Goal: Task Accomplishment & Management: Complete application form

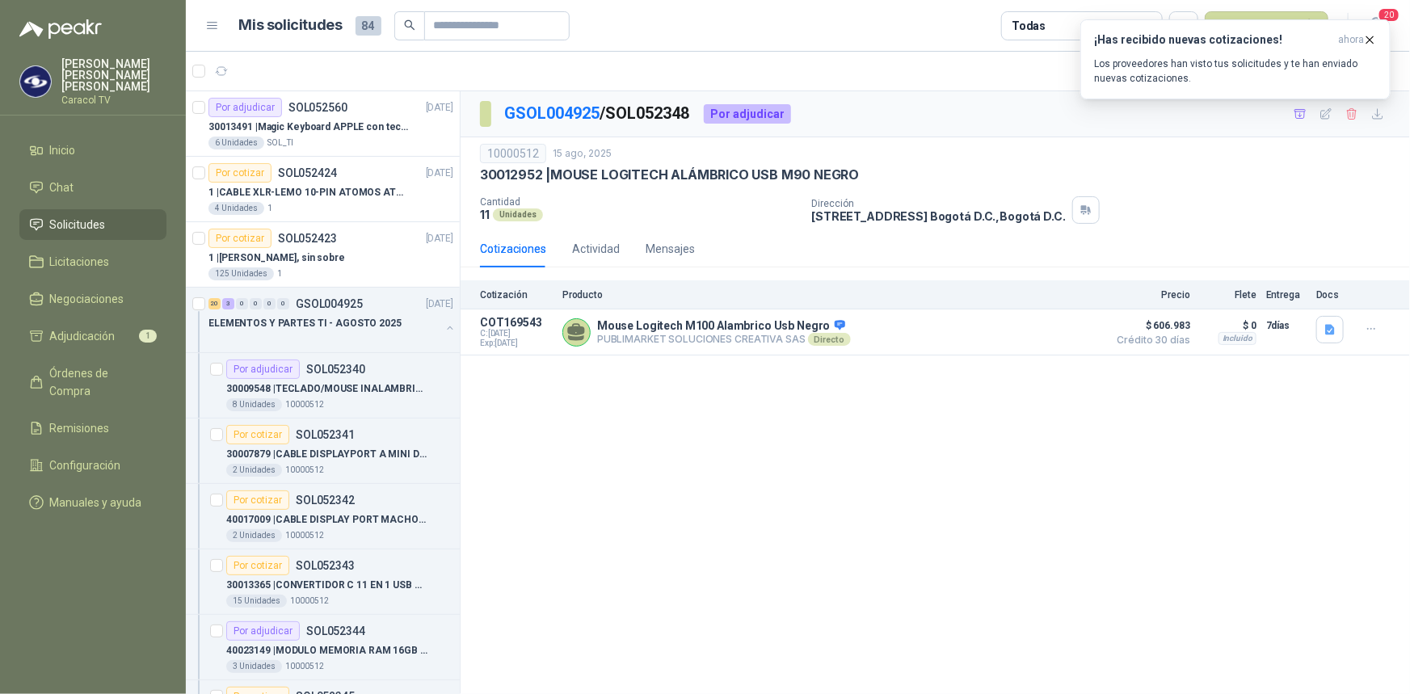
scroll to position [1617, 0]
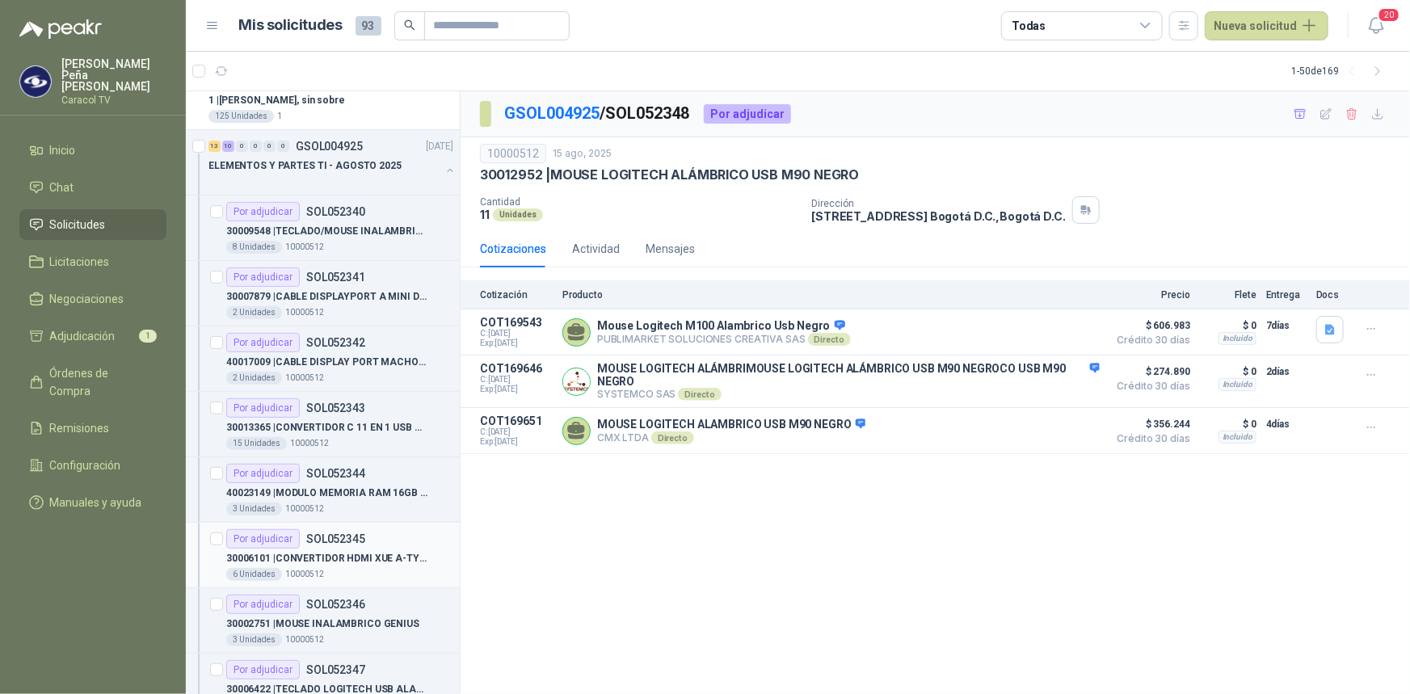
scroll to position [220, 0]
click at [331, 225] on div "30009548 | TECLADO/MOUSE INALAMBRICO LOGITECH MK270" at bounding box center [339, 234] width 227 height 19
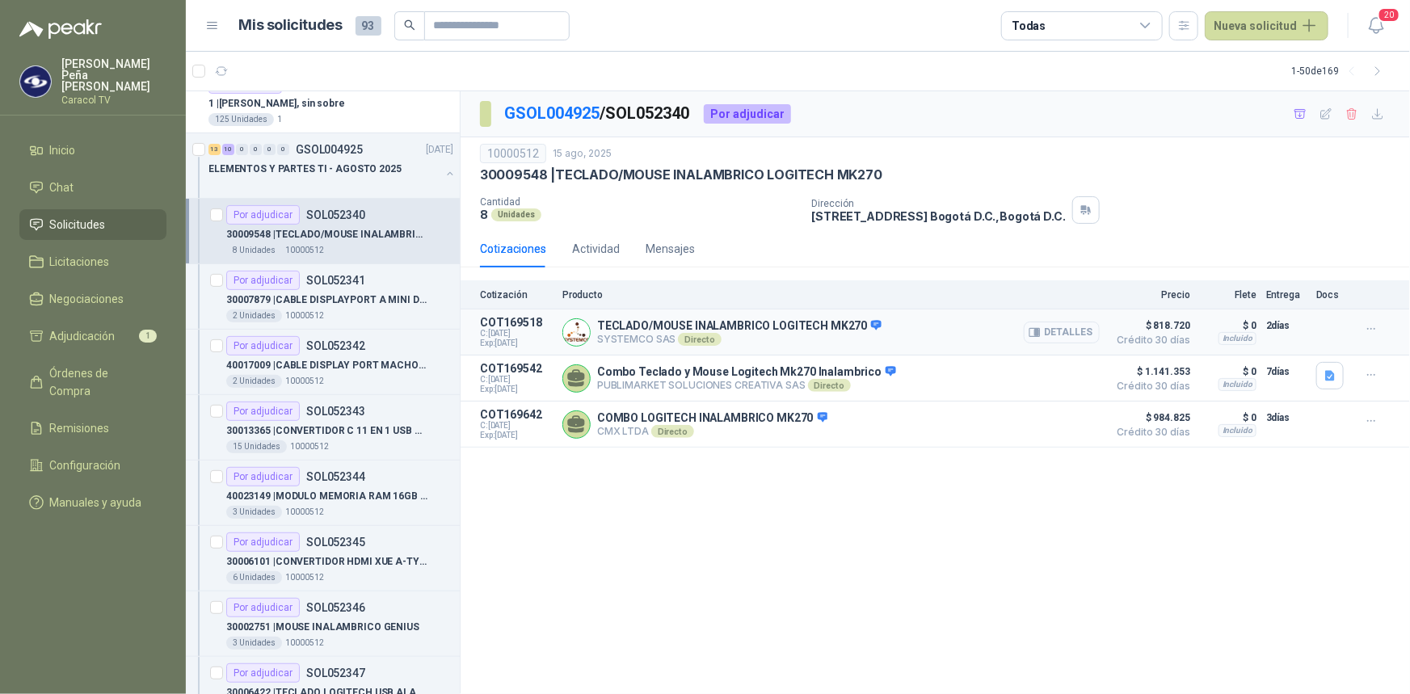
click at [1056, 328] on button "Detalles" at bounding box center [1062, 333] width 76 height 22
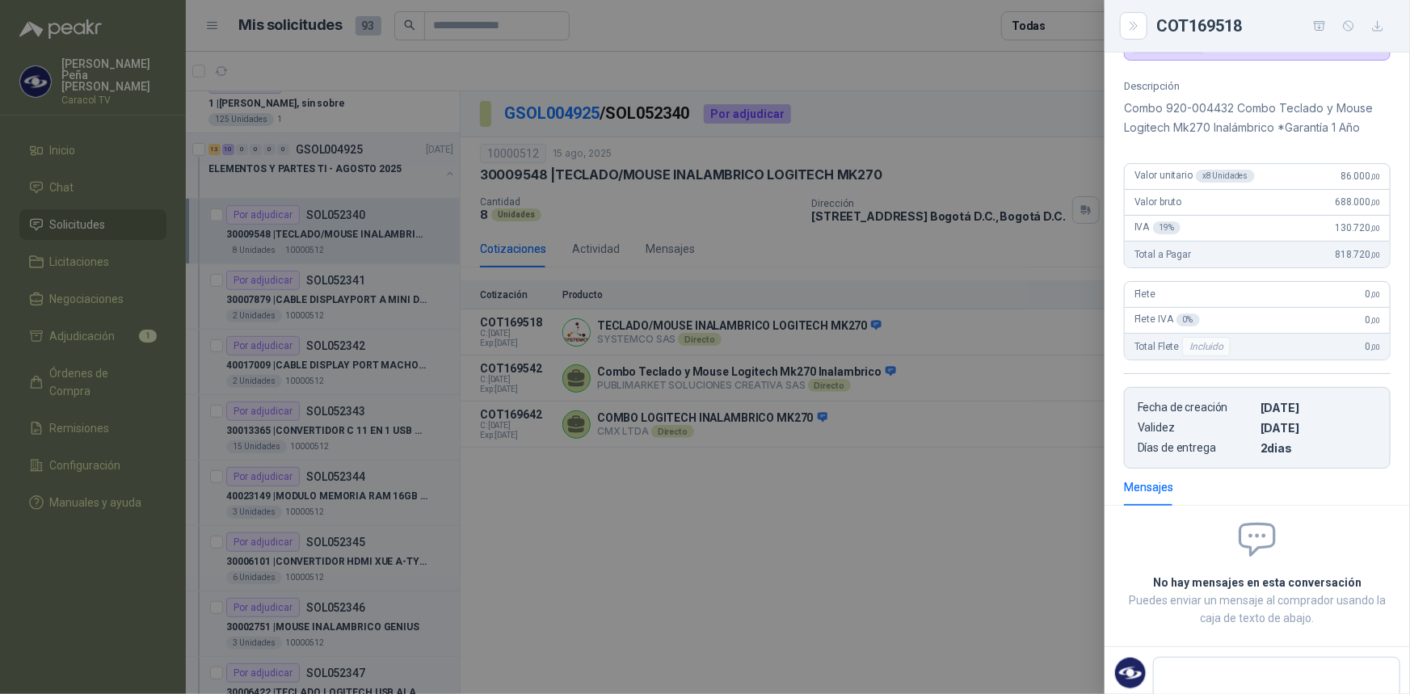
click at [986, 461] on div at bounding box center [705, 347] width 1410 height 694
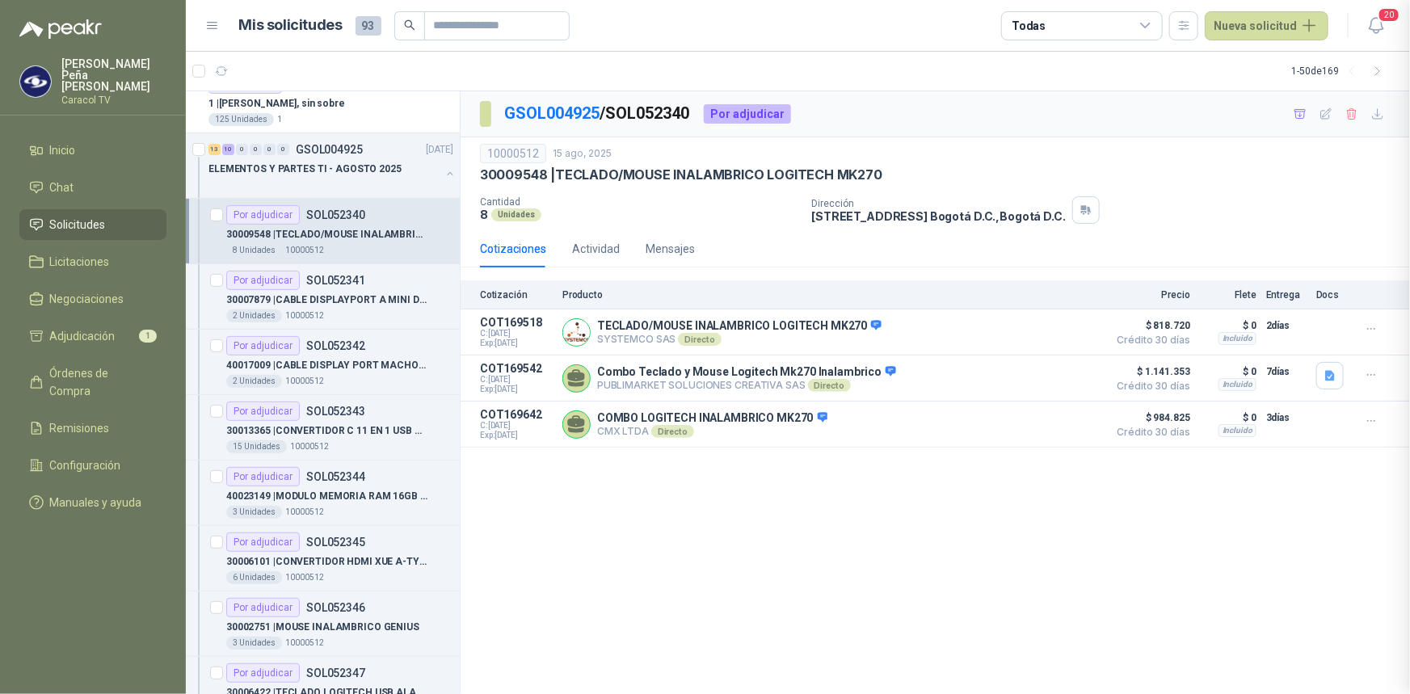
scroll to position [151, 0]
click at [350, 296] on p "30007879 | CABLE DISPLAYPORT A MINI DISPLAYPORT" at bounding box center [326, 300] width 201 height 15
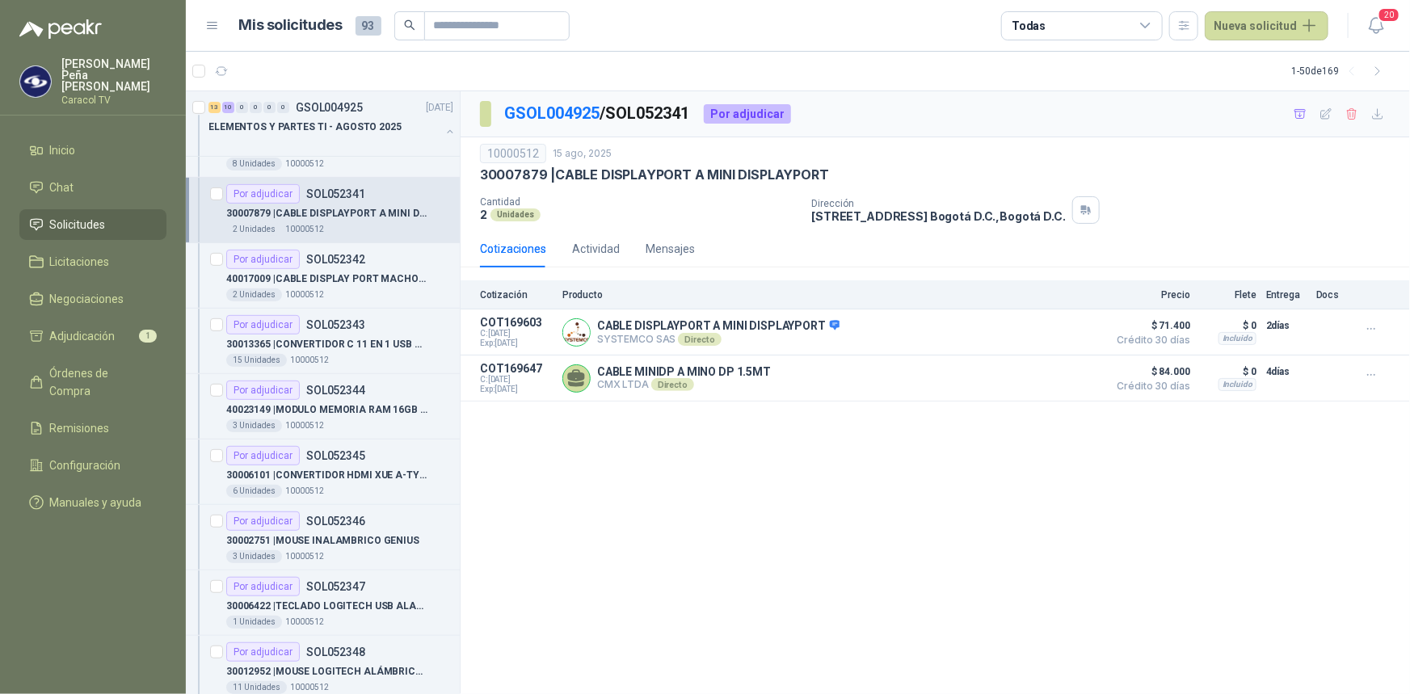
scroll to position [73, 0]
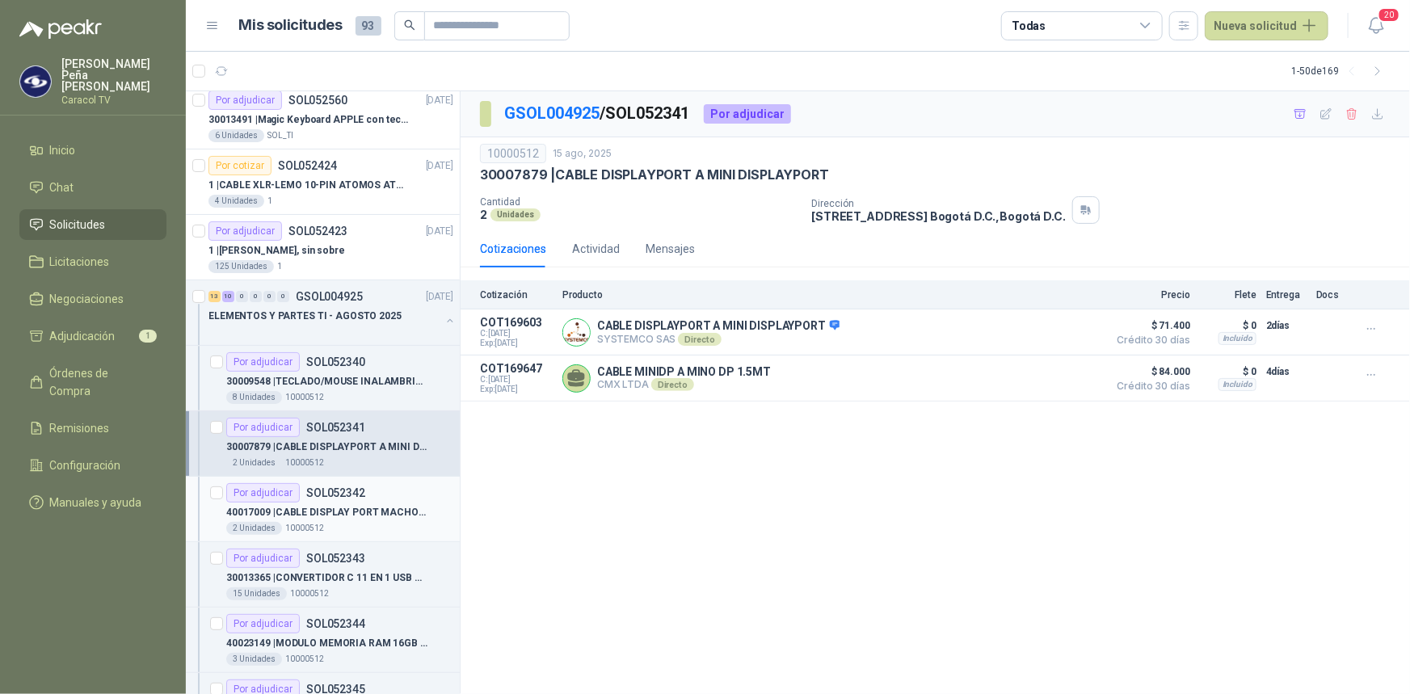
click at [355, 507] on p "40017009 | CABLE DISPLAY PORT MACHO A HDMI MACHO" at bounding box center [326, 512] width 201 height 15
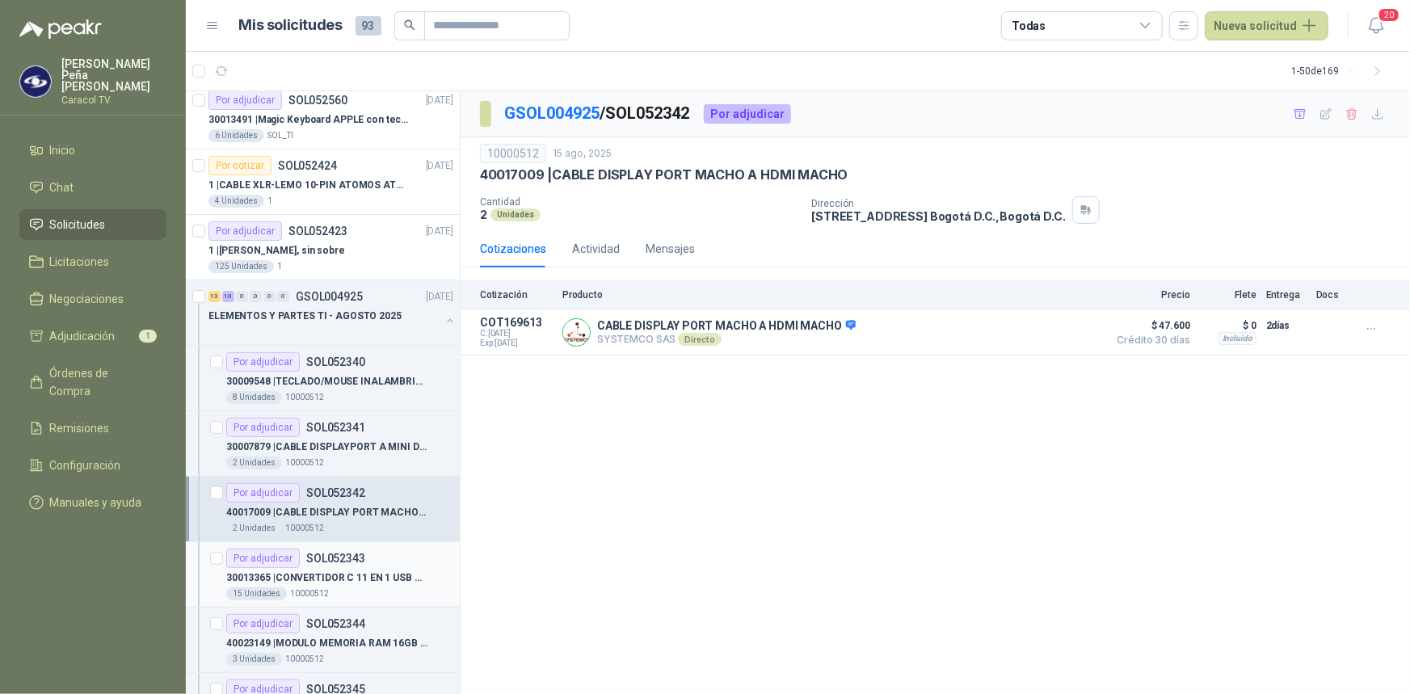
click at [349, 579] on p "30013365 | CONVERTIDOR C 11 EN 1 USB RJ45 XUE" at bounding box center [326, 578] width 201 height 15
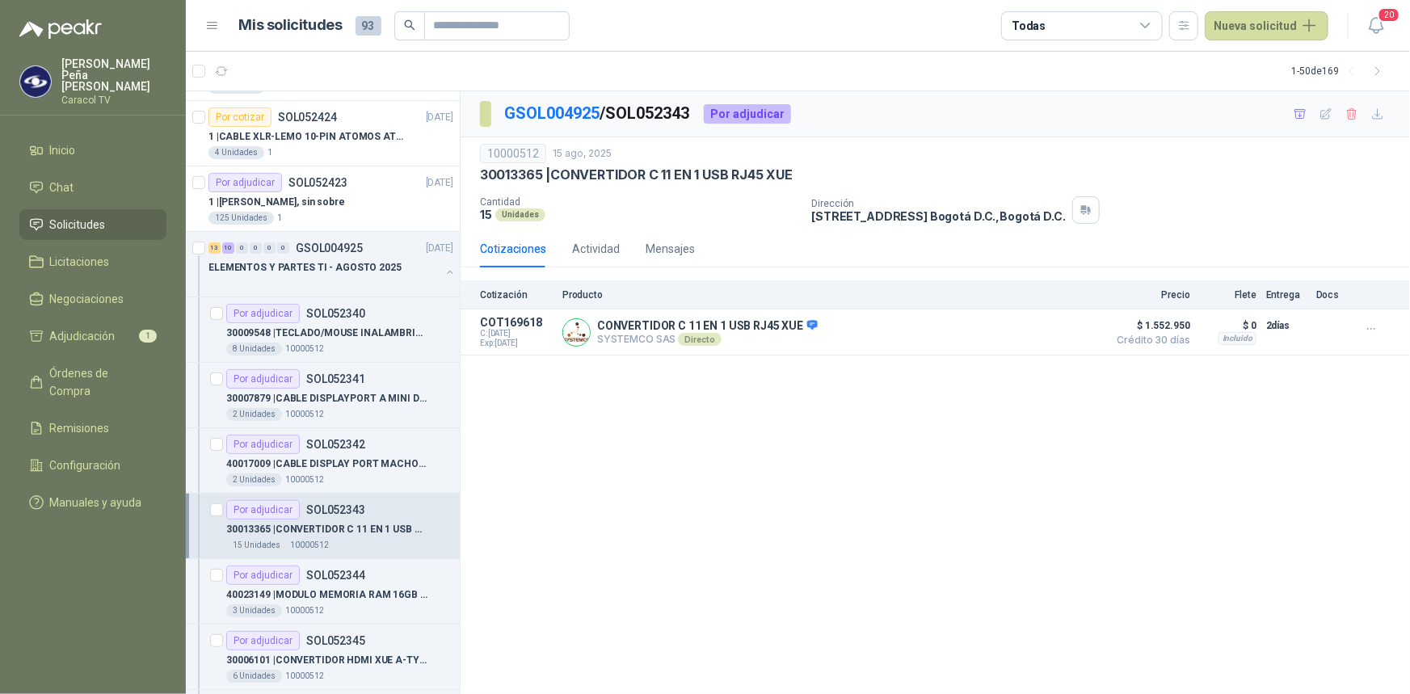
scroll to position [146, 0]
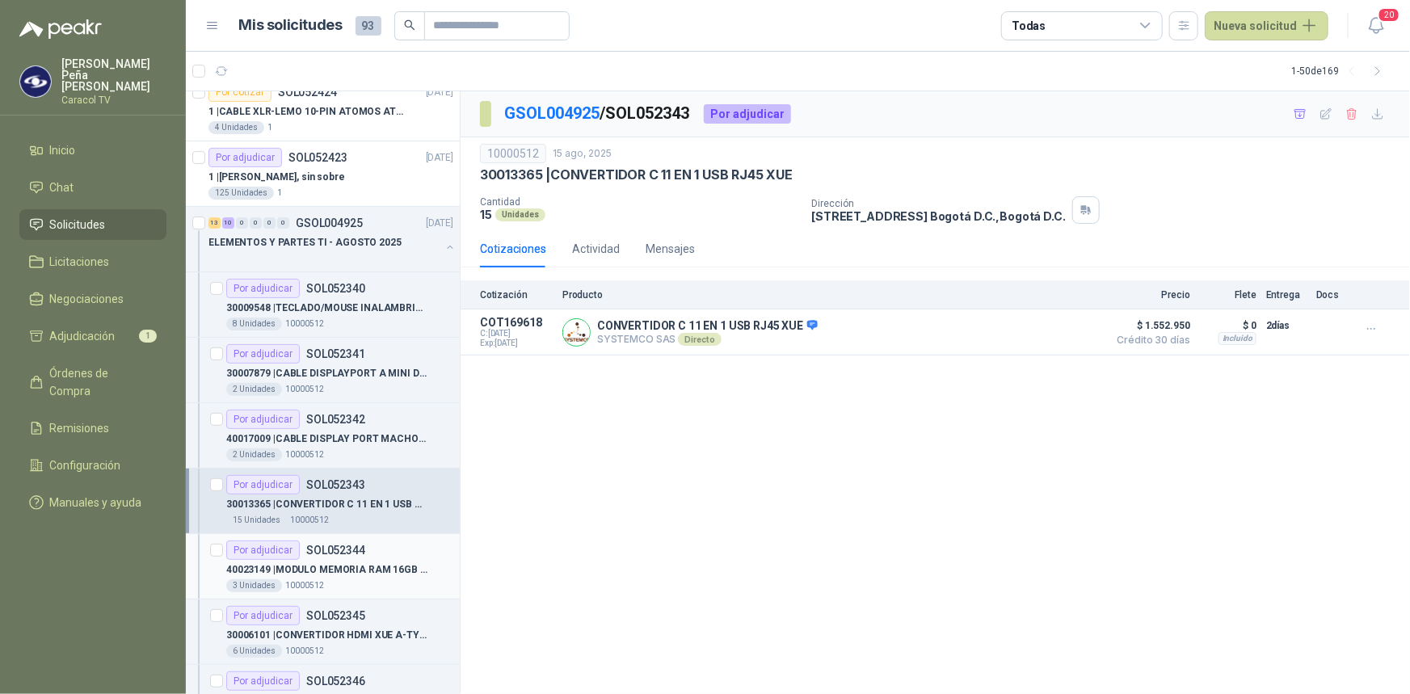
click at [346, 567] on p "40023149 | MODULO MEMORIA RAM 16GB DDR4 2666 MHZ" at bounding box center [326, 570] width 201 height 15
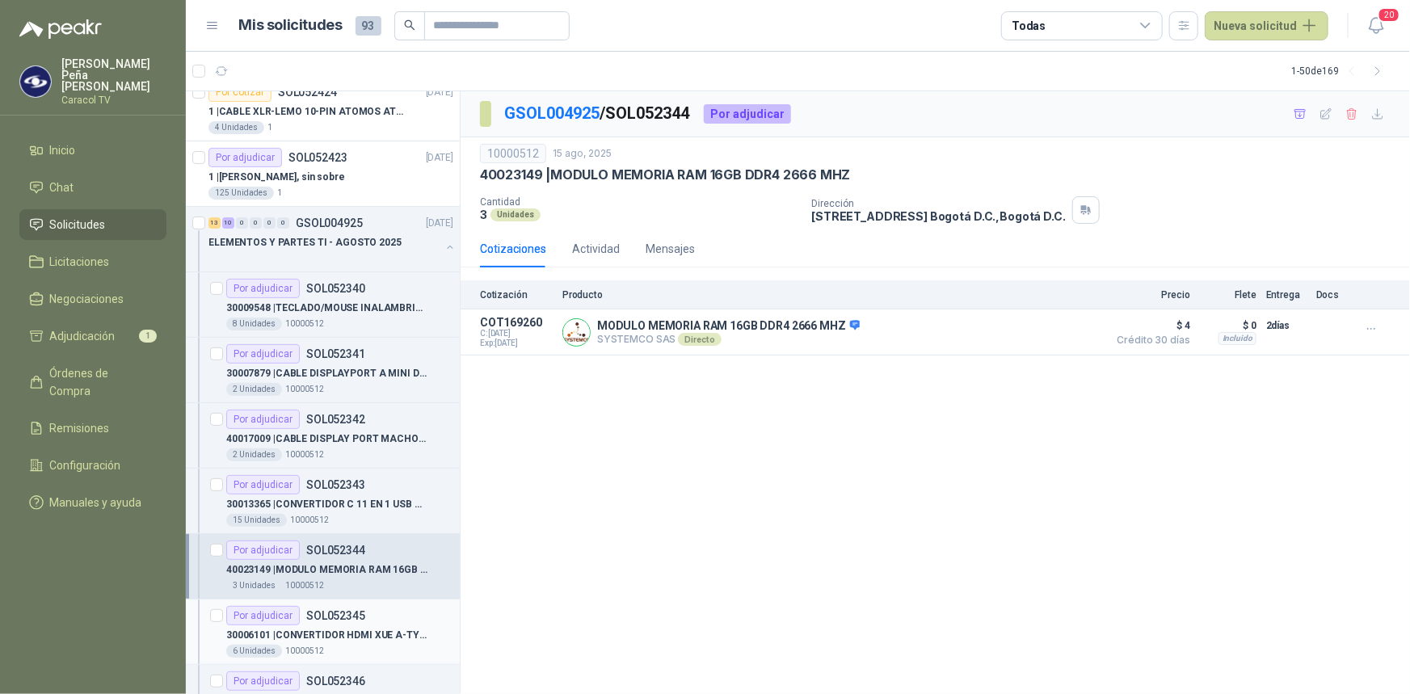
click at [327, 636] on p "30006101 | CONVERTIDOR HDMI XUE A-TYPE A VGA AG6200" at bounding box center [326, 635] width 201 height 15
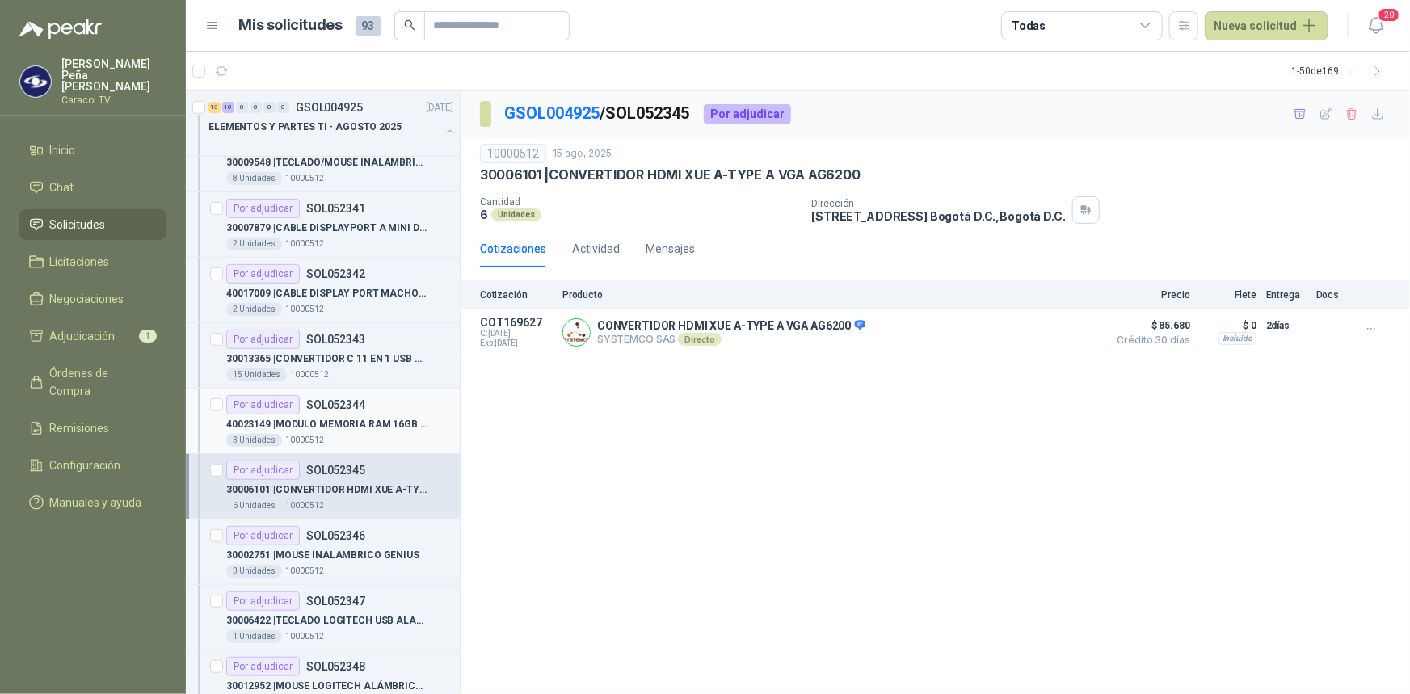
scroll to position [293, 0]
click at [362, 550] on p "30002751 | MOUSE INALAMBRICO GENIUS" at bounding box center [322, 553] width 193 height 15
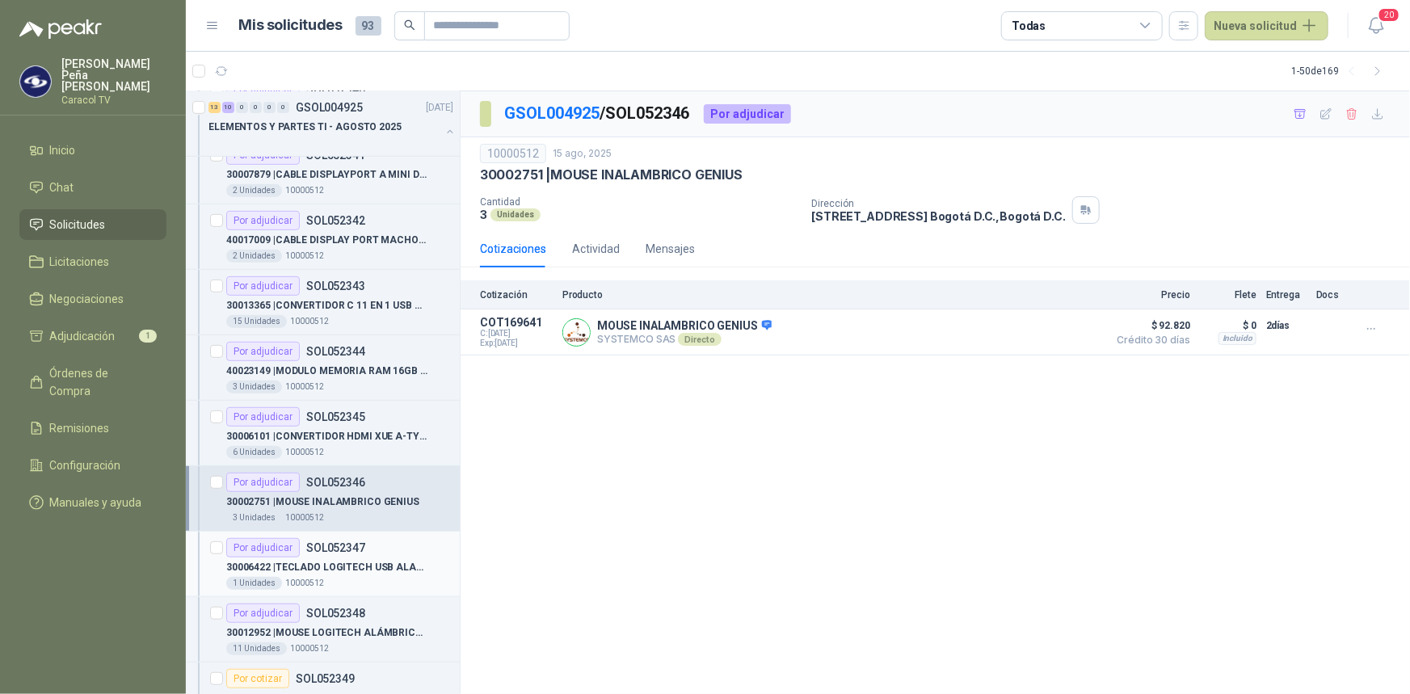
scroll to position [367, 0]
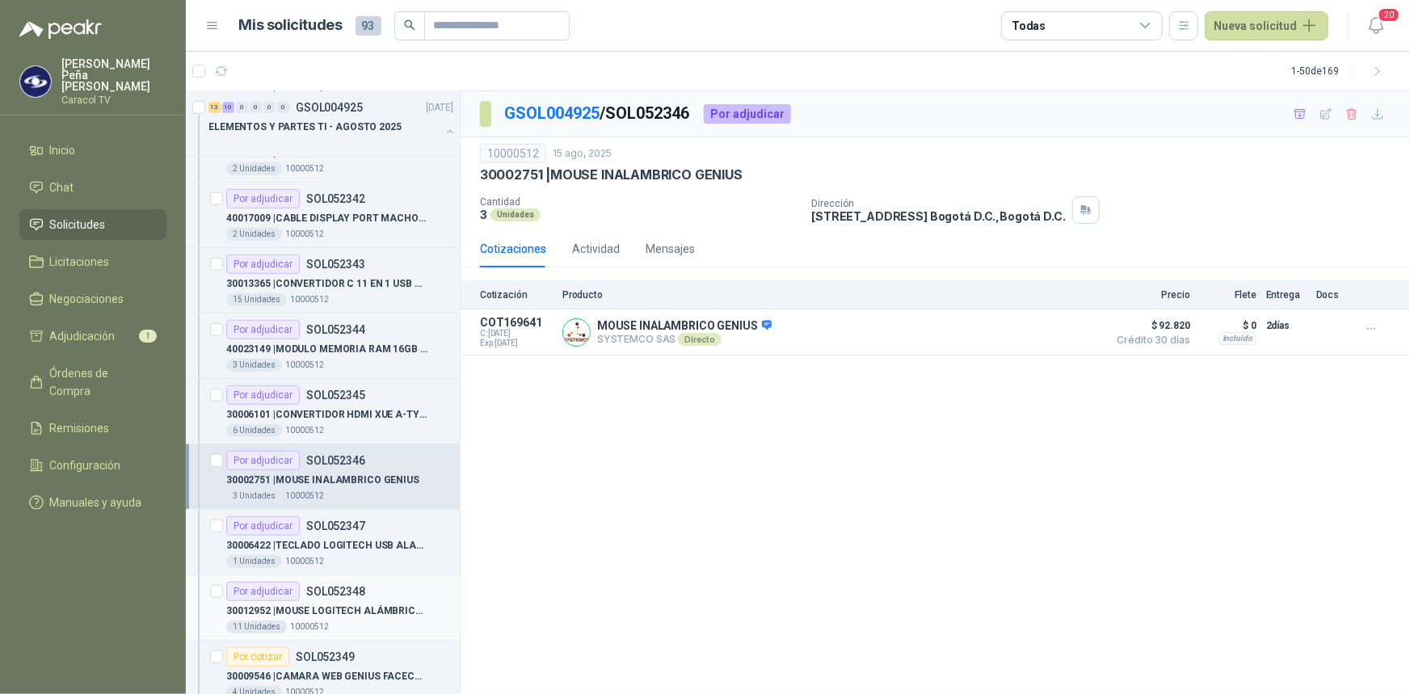
click at [313, 615] on p "30012952 | MOUSE LOGITECH ALÁMBRICO USB M90 NEGRO" at bounding box center [326, 611] width 201 height 15
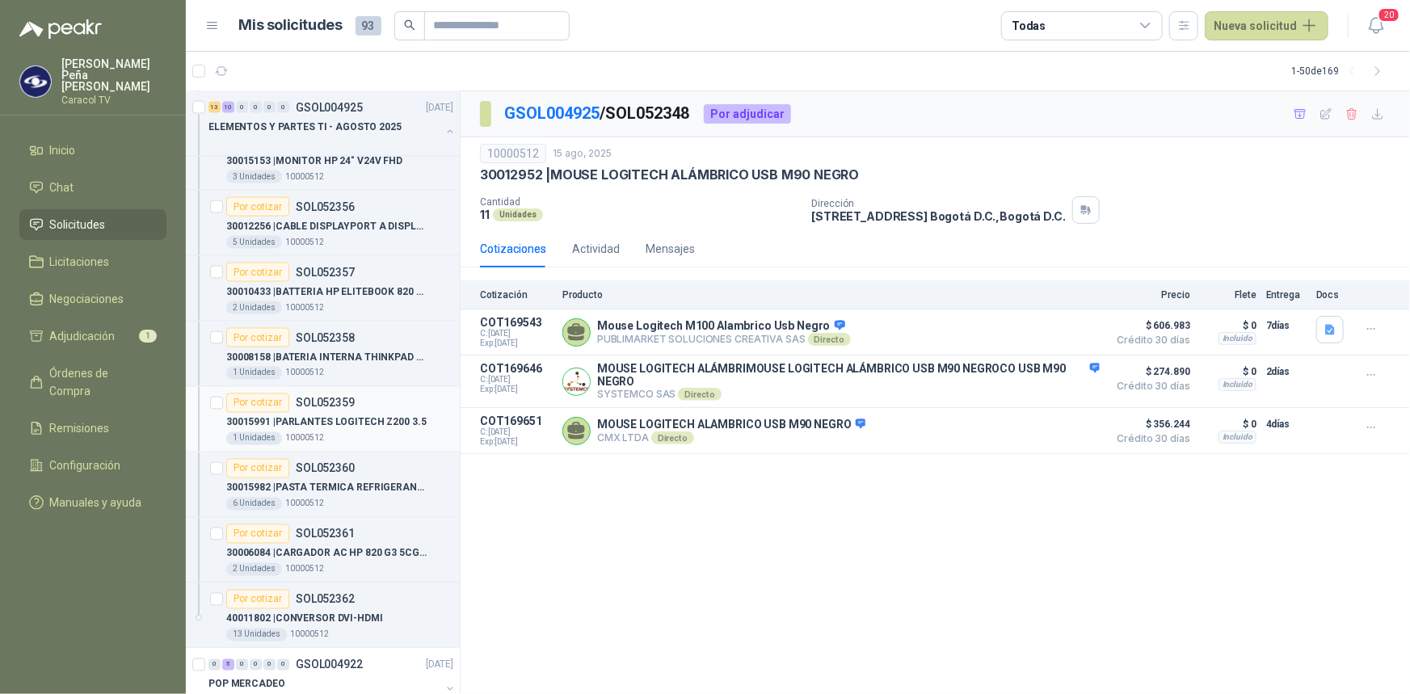
scroll to position [1175, 0]
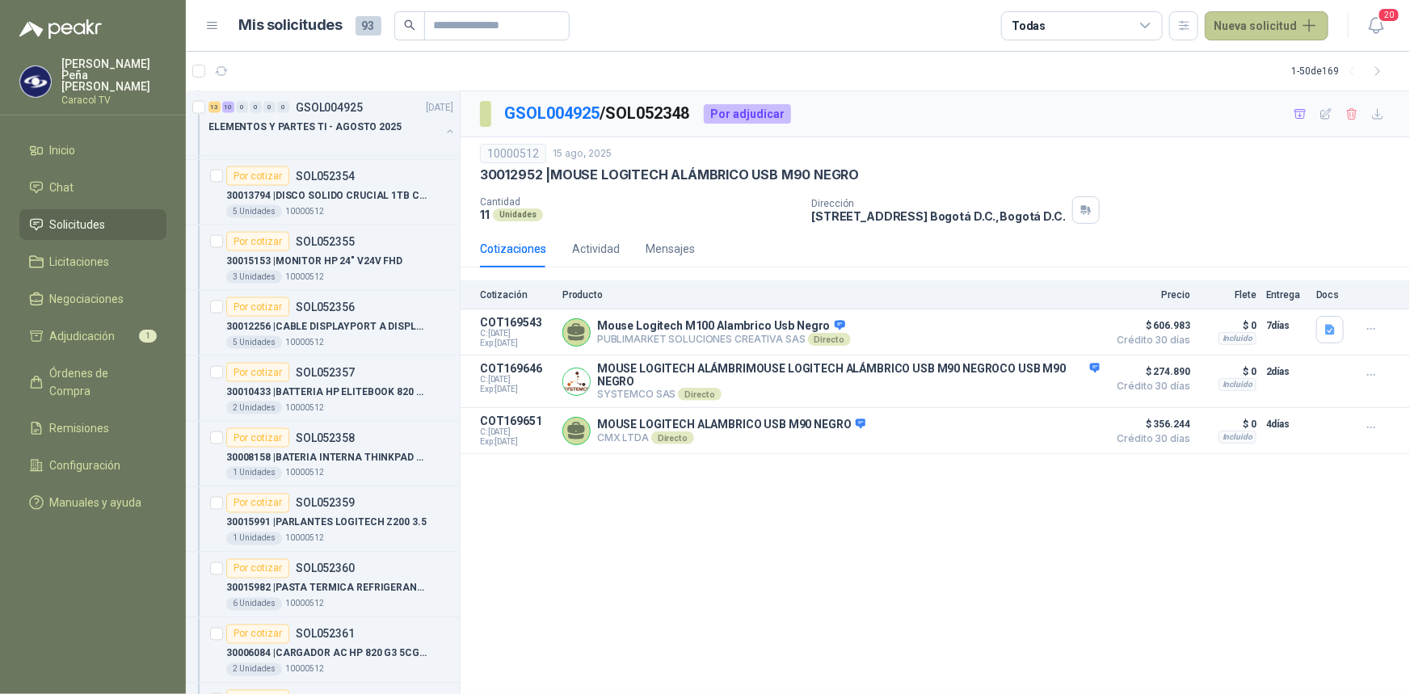
click at [1249, 27] on button "Nueva solicitud" at bounding box center [1267, 25] width 124 height 29
click at [1267, 64] on link "Solicitud" at bounding box center [1286, 65] width 137 height 28
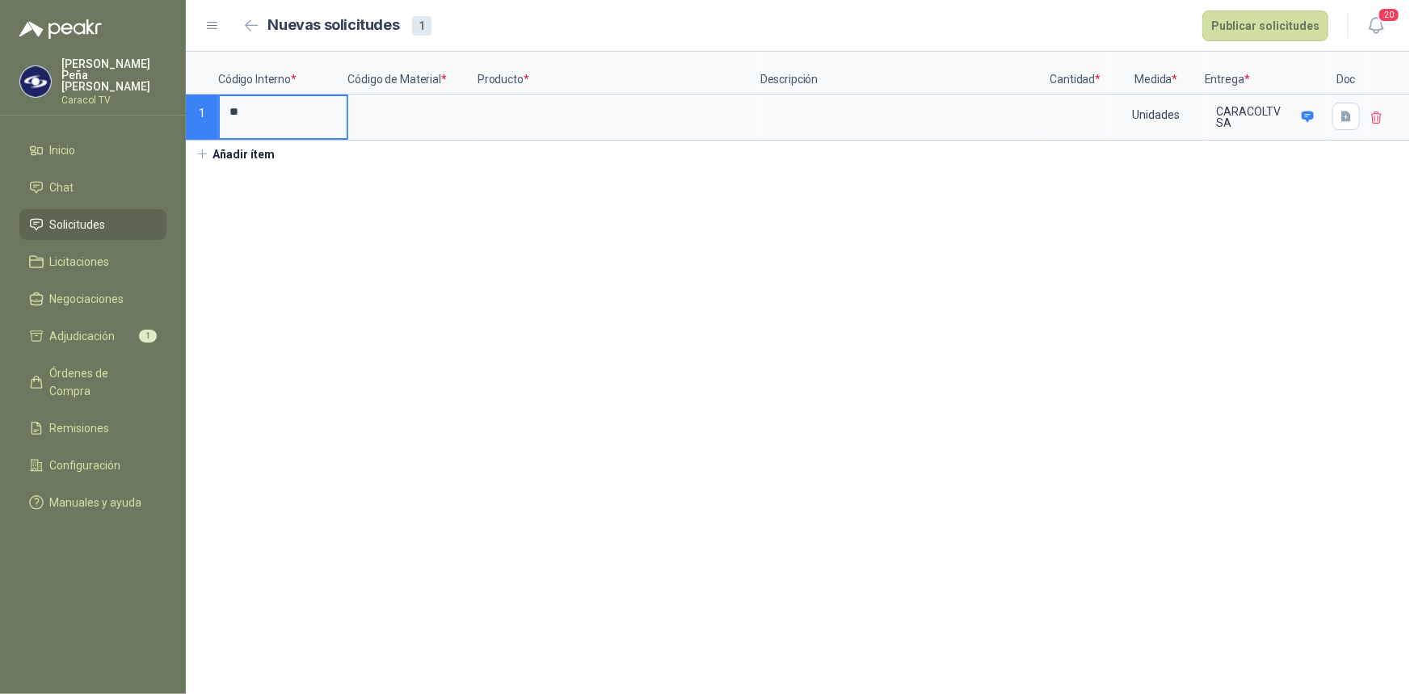
type input "*"
type input "********"
click at [411, 95] on div at bounding box center [413, 118] width 130 height 46
click at [399, 108] on input at bounding box center [413, 112] width 127 height 32
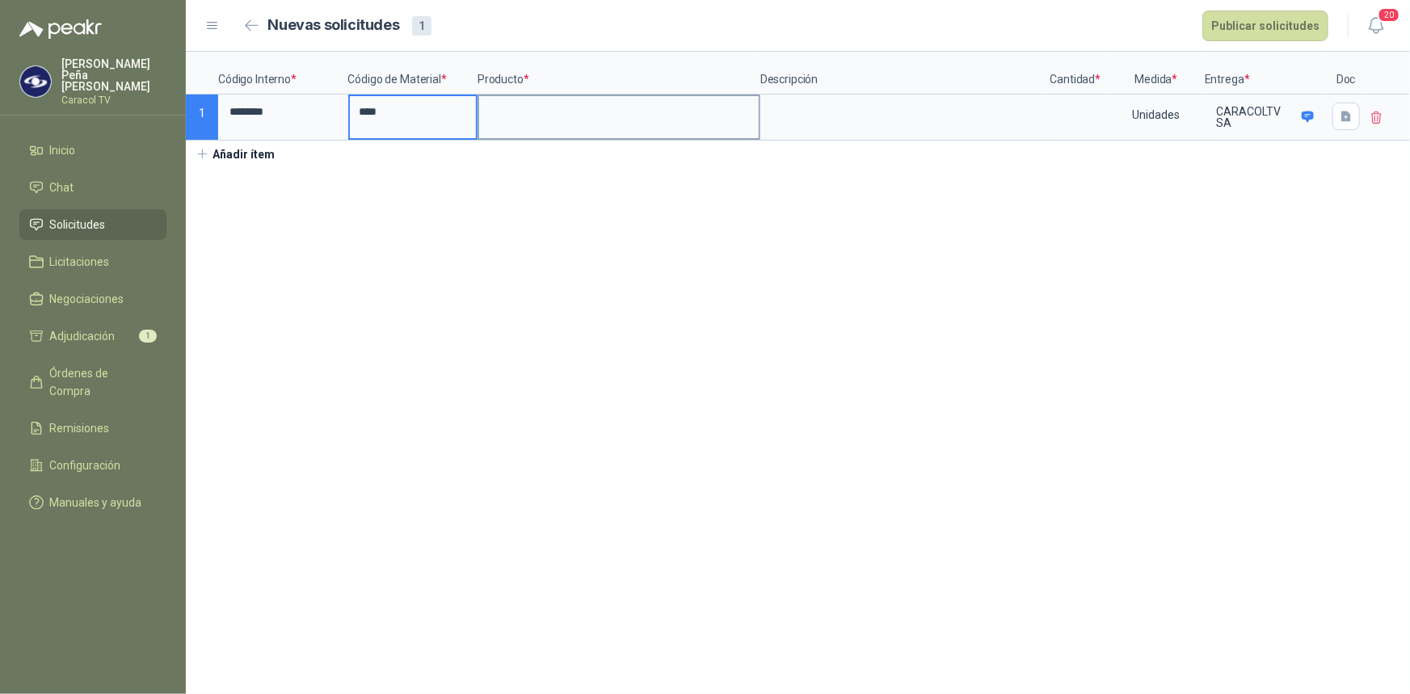
type input "****"
click at [546, 120] on input at bounding box center [619, 112] width 280 height 32
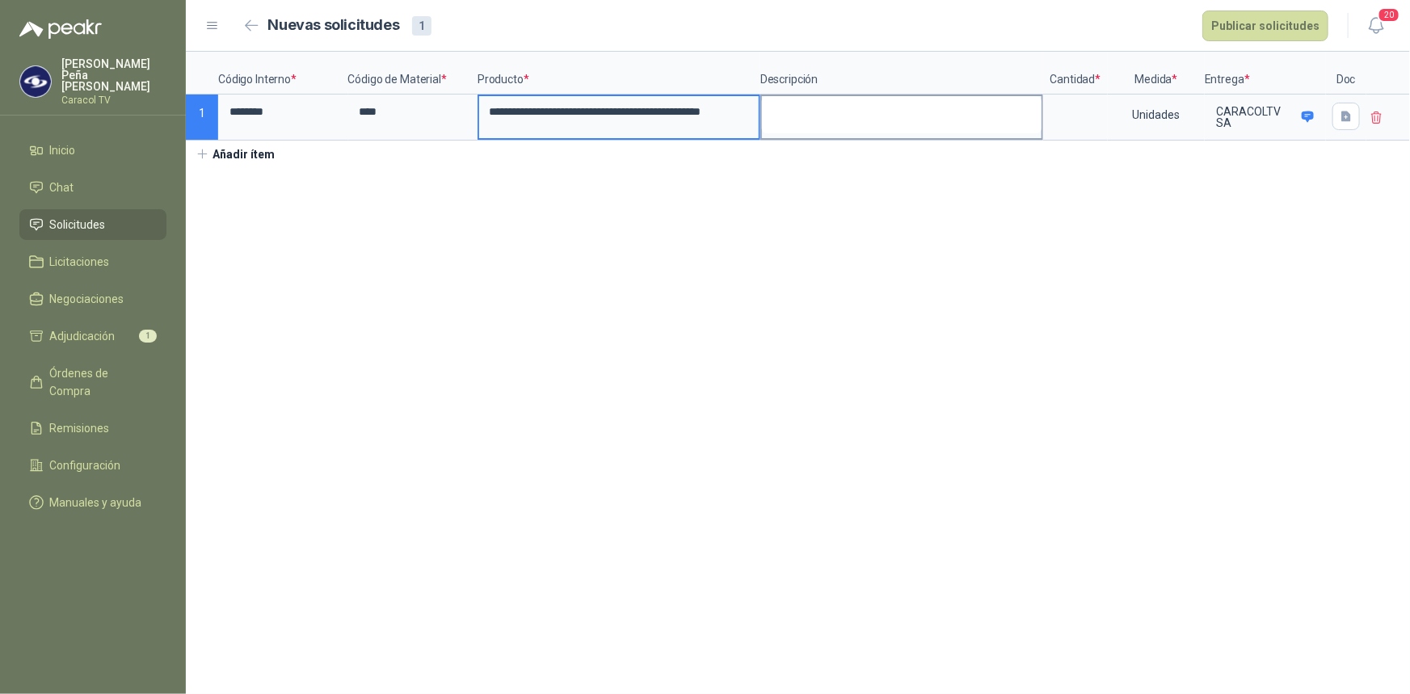
type input "**********"
click at [853, 113] on textarea at bounding box center [902, 114] width 280 height 37
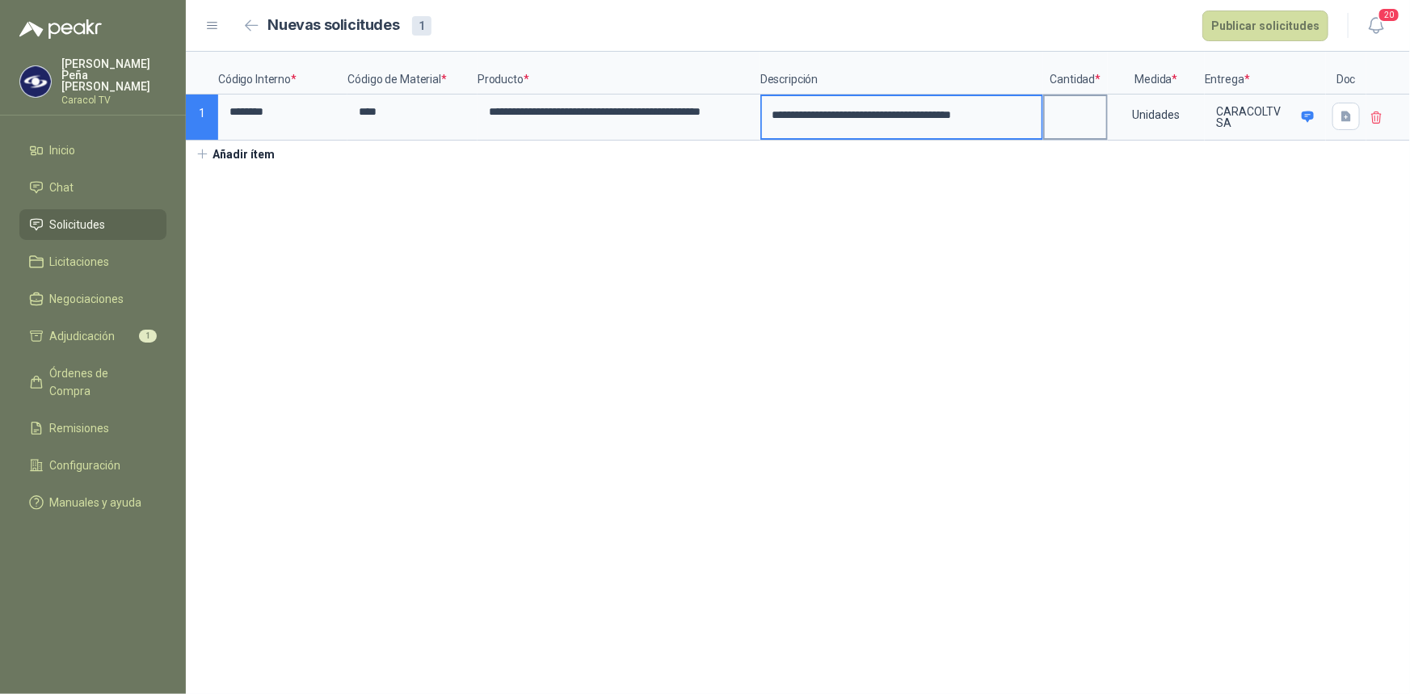
click at [1081, 119] on input at bounding box center [1075, 112] width 61 height 32
type input "**"
click at [1076, 205] on section "**********" at bounding box center [798, 373] width 1225 height 643
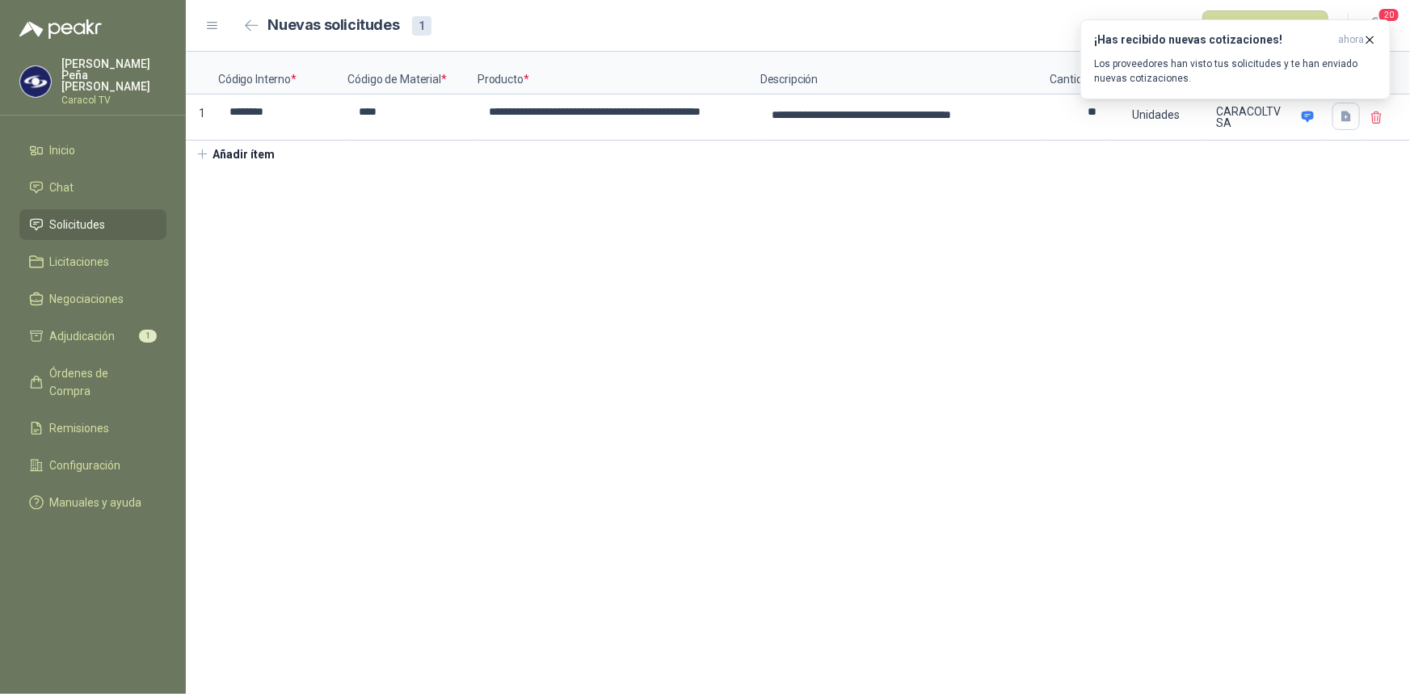
click at [1198, 330] on section "**********" at bounding box center [798, 373] width 1225 height 643
click at [1371, 40] on icon "button" at bounding box center [1371, 39] width 6 height 6
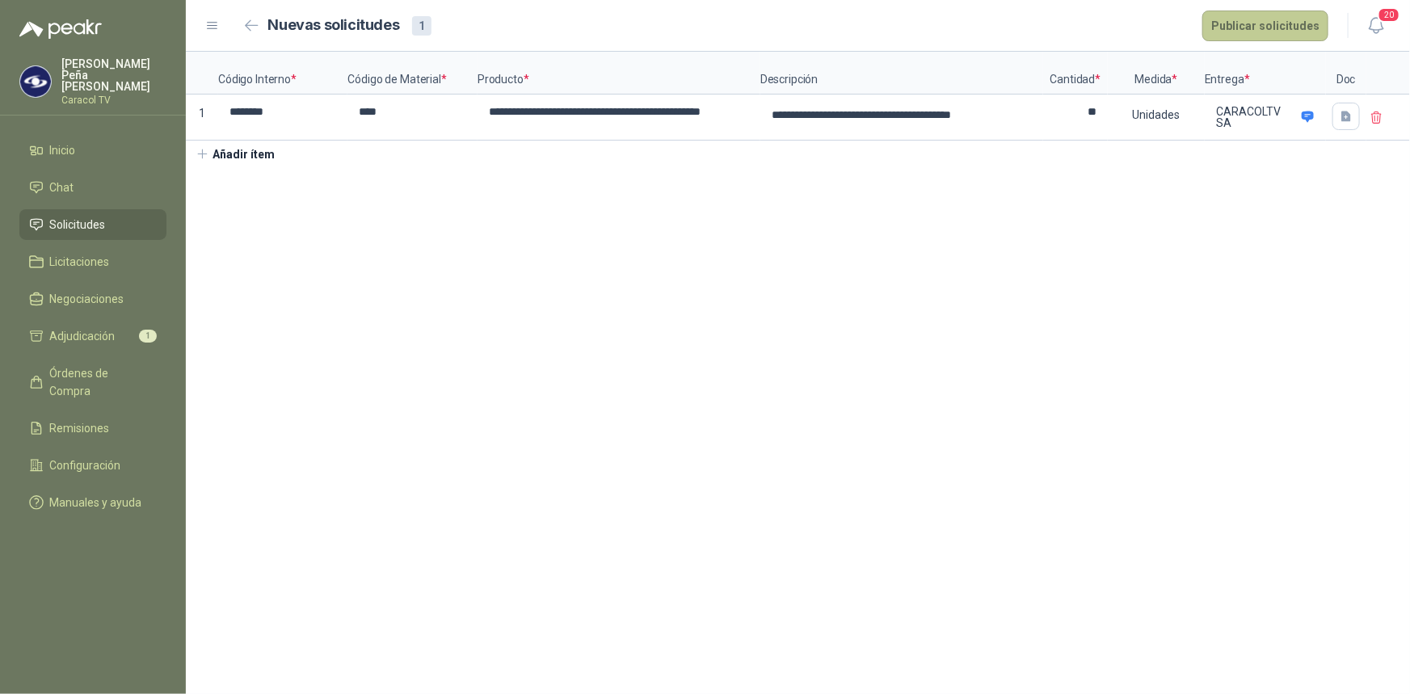
click at [1264, 23] on button "Publicar solicitudes" at bounding box center [1266, 26] width 126 height 31
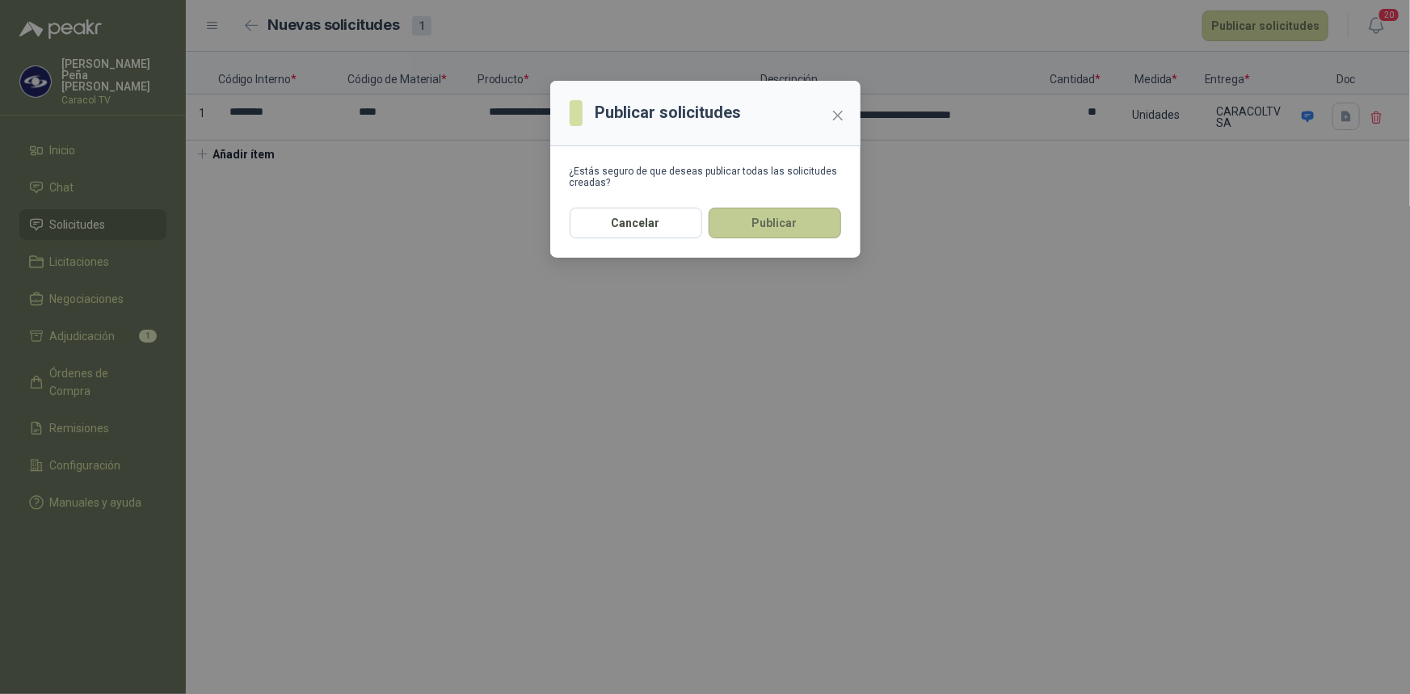
click at [785, 230] on button "Publicar" at bounding box center [775, 223] width 133 height 31
